Goal: Information Seeking & Learning: Find specific fact

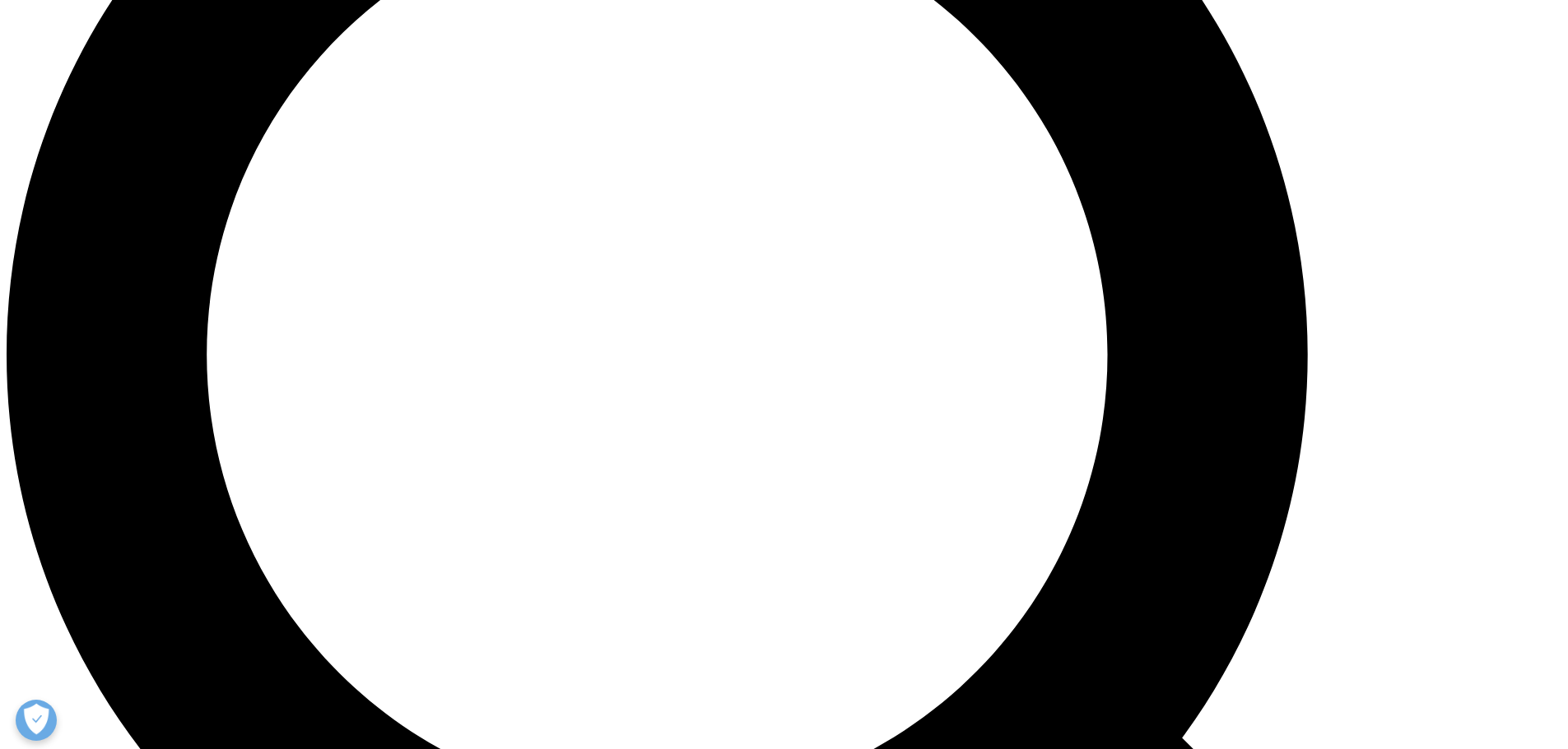
scroll to position [1892, 0]
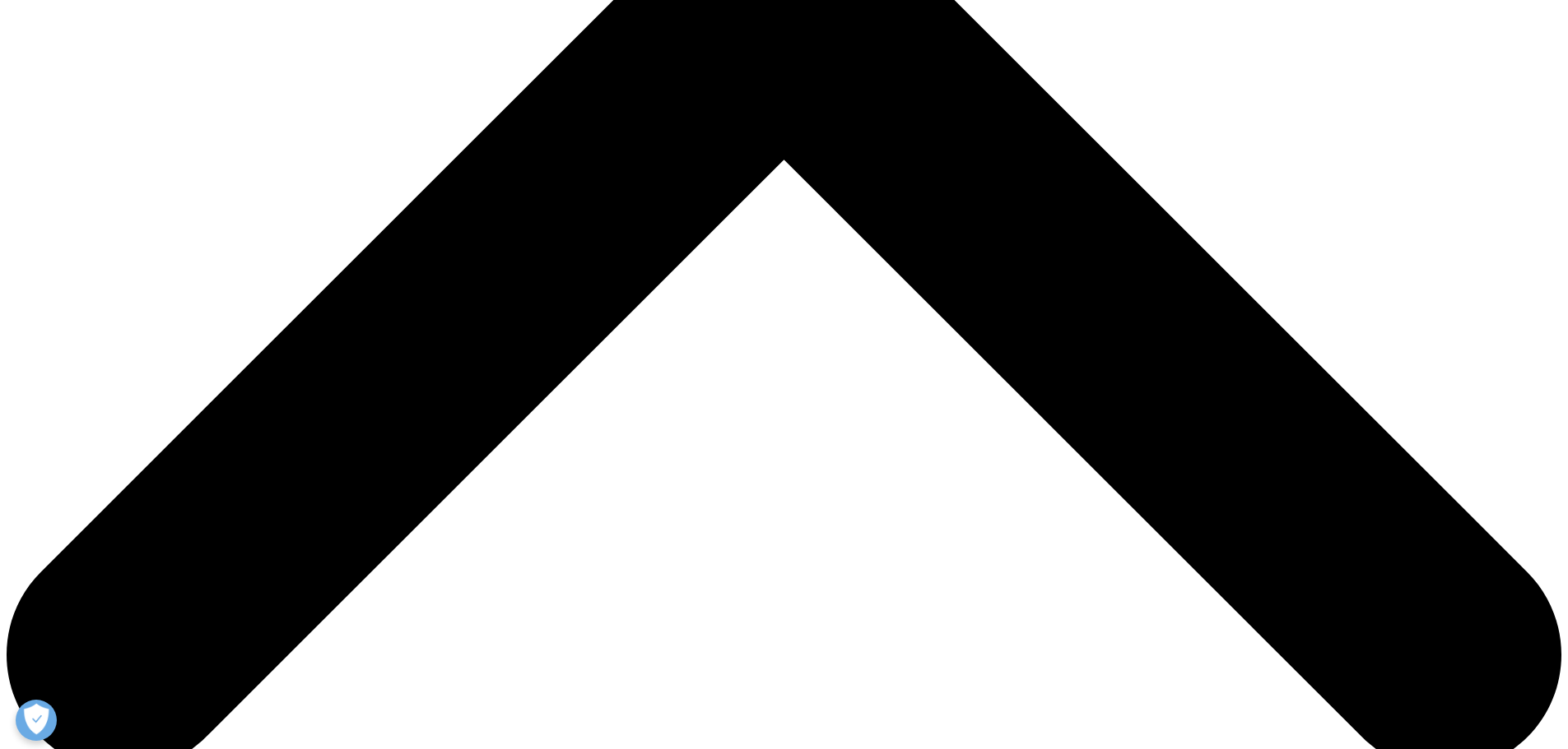
drag, startPoint x: 542, startPoint y: 19, endPoint x: 603, endPoint y: 21, distance: 61.0
copy span "IQVIA Data"
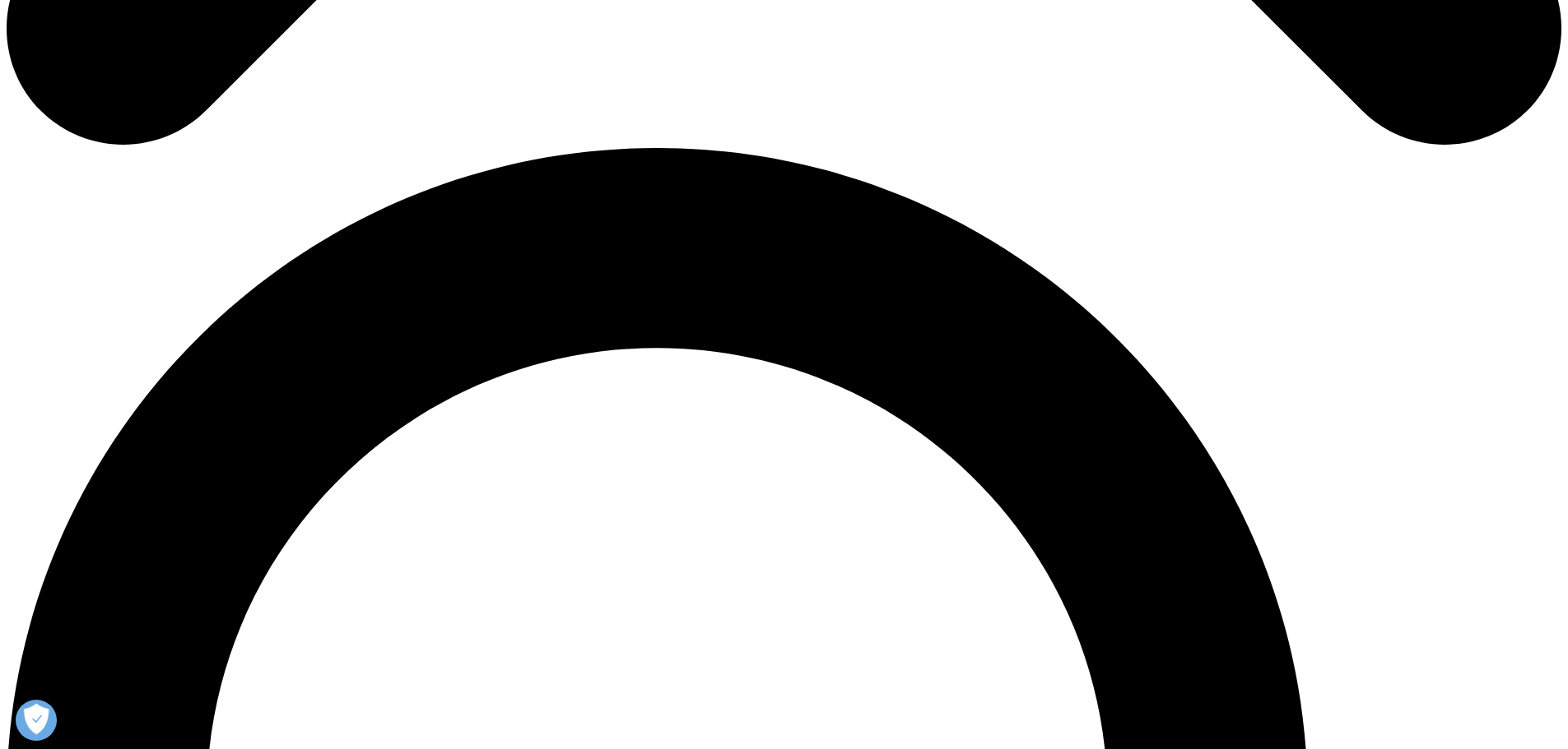
scroll to position [1053, 0]
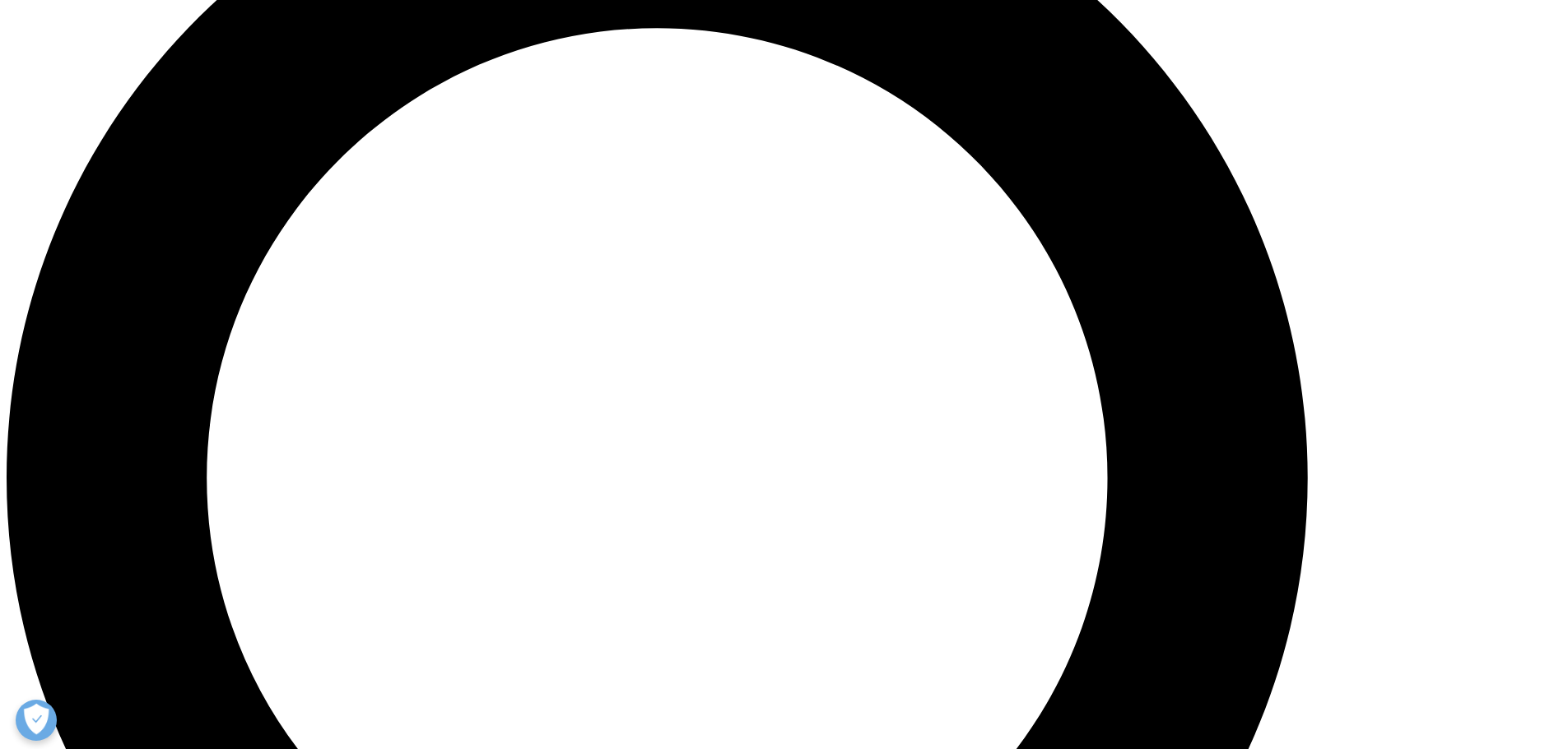
scroll to position [1451, 0]
